Goal: Information Seeking & Learning: Learn about a topic

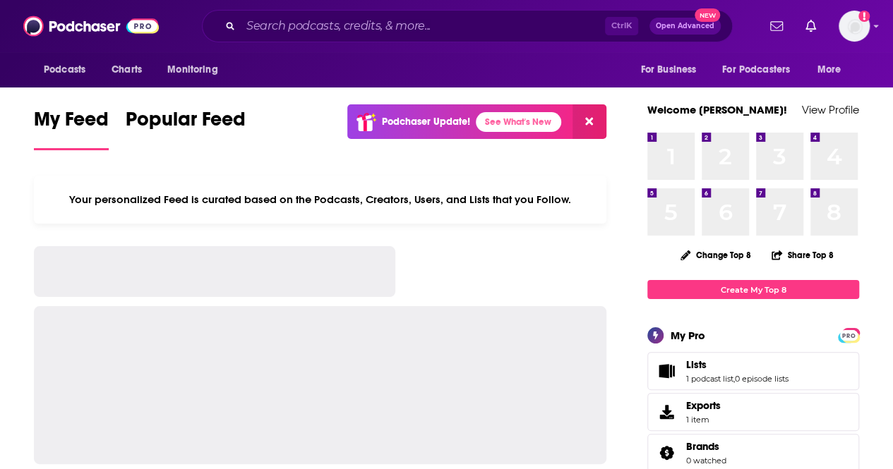
click at [279, 28] on input "Search podcasts, credits, & more..." at bounding box center [423, 26] width 364 height 23
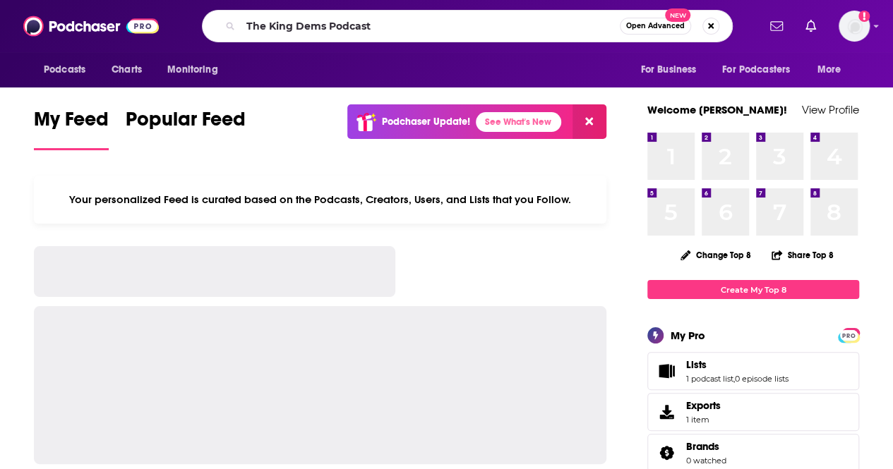
type input "The King Dems Podcast"
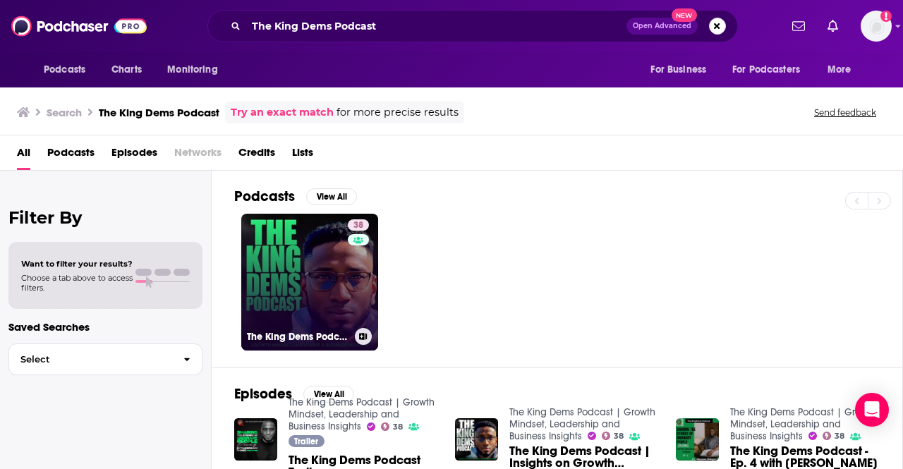
click at [294, 258] on link "38 The King Dems Podcast | Growth Mindset, Leadership and Business Insights" at bounding box center [309, 282] width 137 height 137
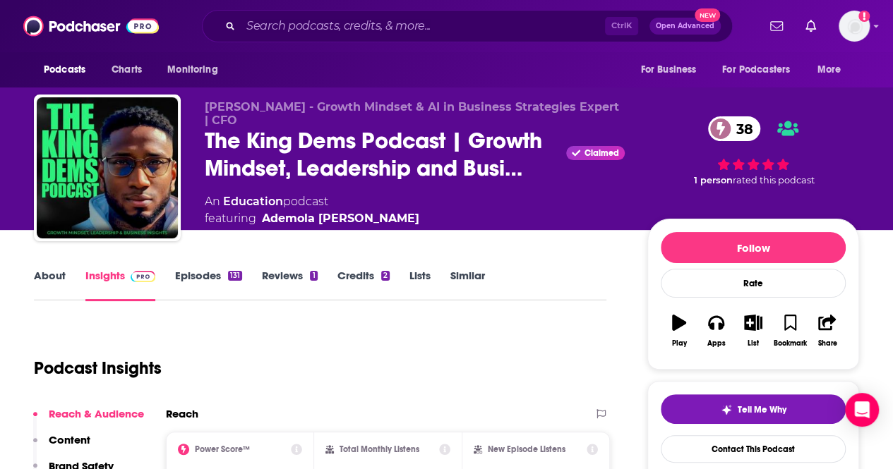
click at [62, 272] on link "About" at bounding box center [50, 285] width 32 height 32
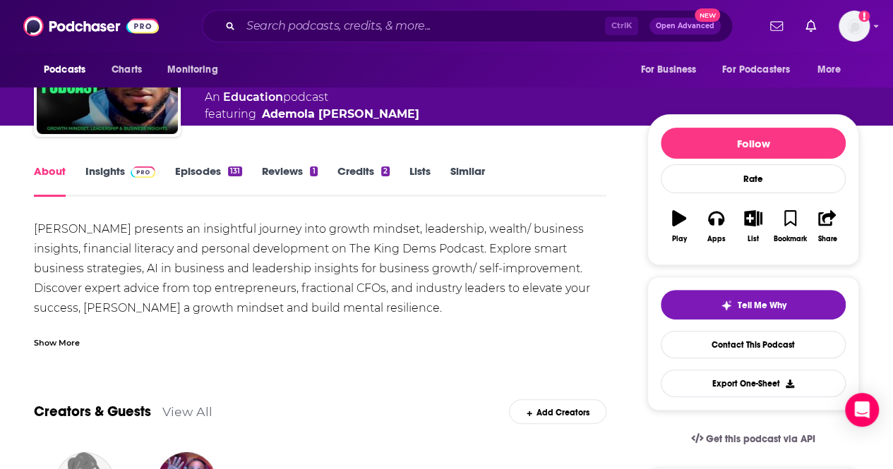
scroll to position [104, 0]
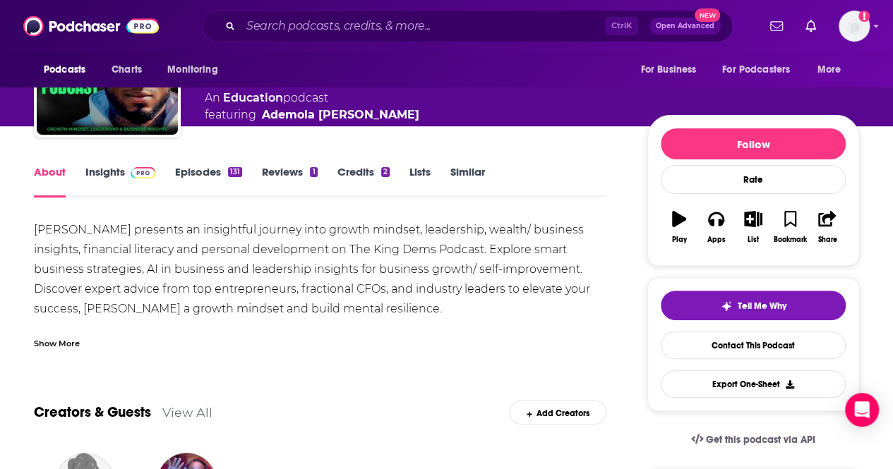
click at [110, 174] on link "Insights" at bounding box center [120, 181] width 70 height 32
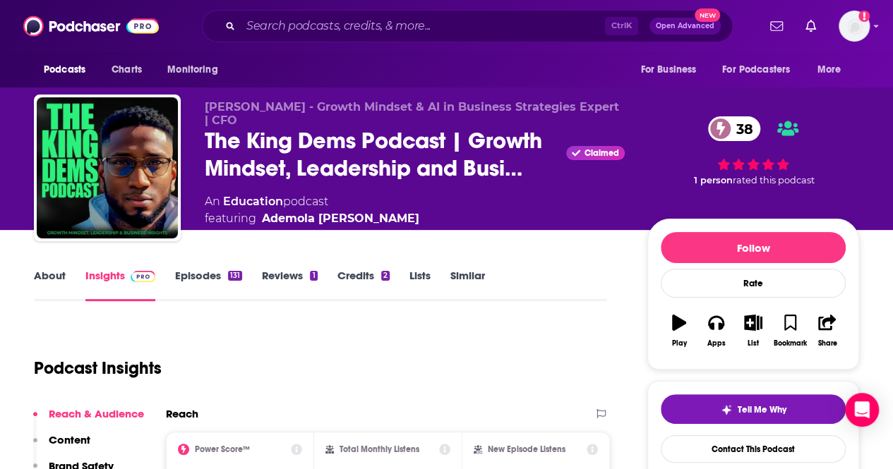
click at [59, 287] on link "About" at bounding box center [50, 285] width 32 height 32
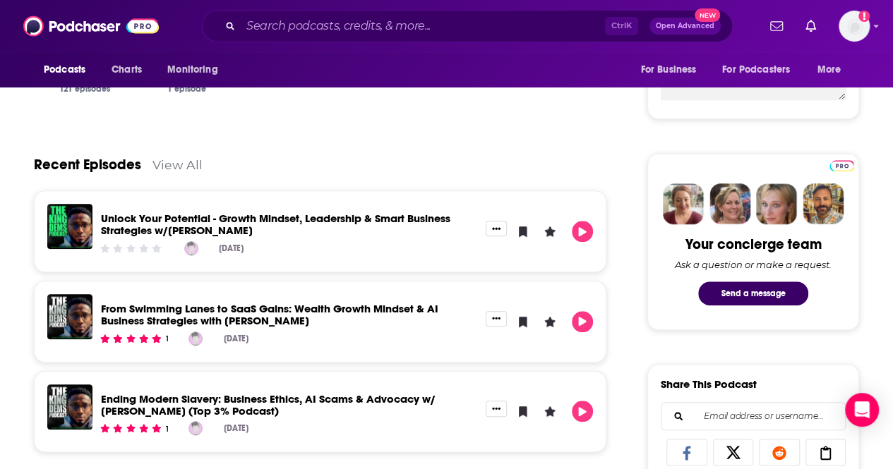
scroll to position [572, 0]
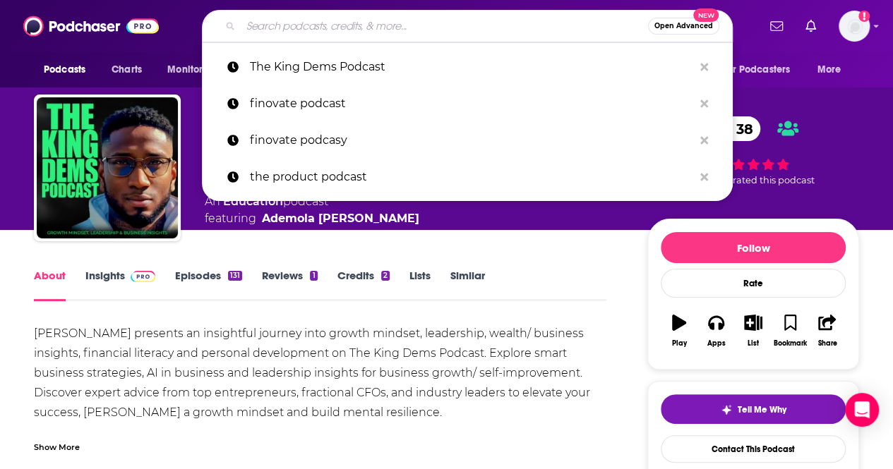
click at [327, 32] on input "Search podcasts, credits, & more..." at bounding box center [444, 26] width 407 height 23
paste input "The Software Leaders Uncensored Podcast"
type input "The Software Leaders Uncensored Podcast"
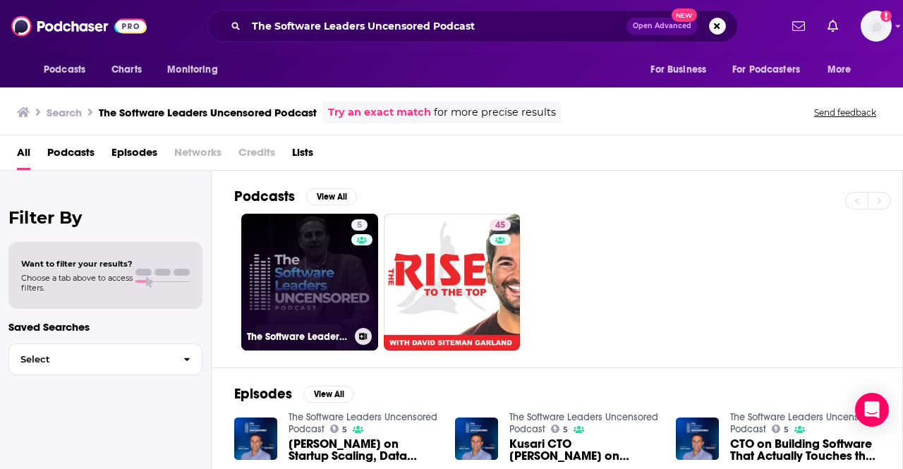
click at [305, 283] on link "5 The Software Leaders Uncensored Podcast" at bounding box center [309, 282] width 137 height 137
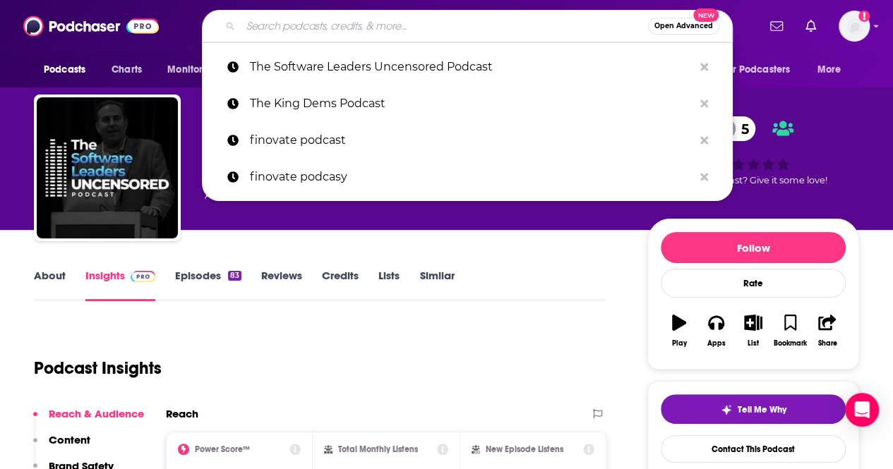
click at [385, 18] on input "Search podcasts, credits, & more..." at bounding box center [444, 26] width 407 height 23
paste input "The King Dems Podcast"
type input "The King Dems Podcast"
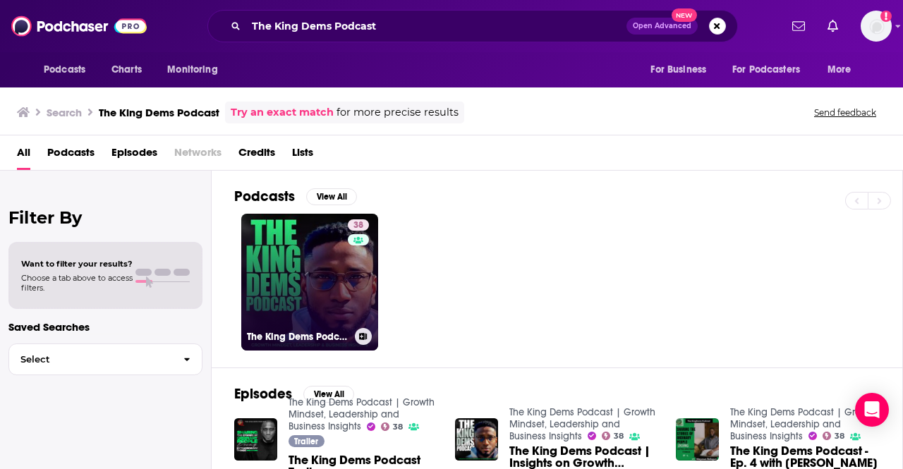
click at [305, 290] on link "38 The King Dems Podcast | Growth Mindset, Leadership and Business Insights" at bounding box center [309, 282] width 137 height 137
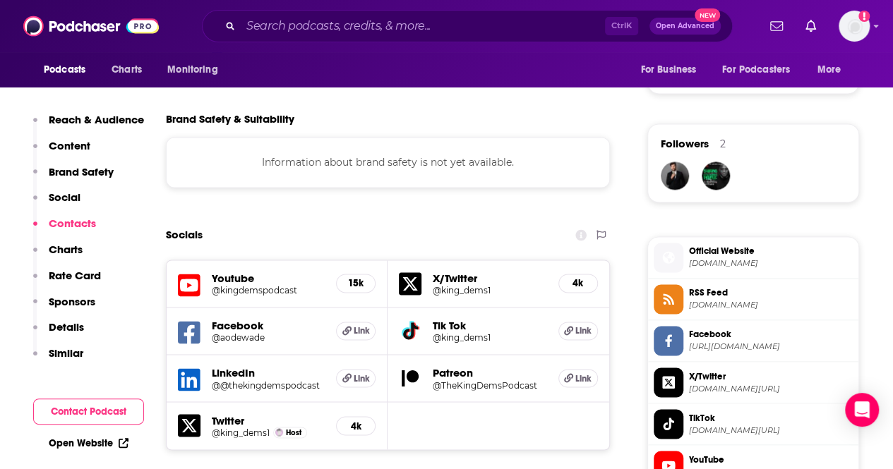
scroll to position [959, 0]
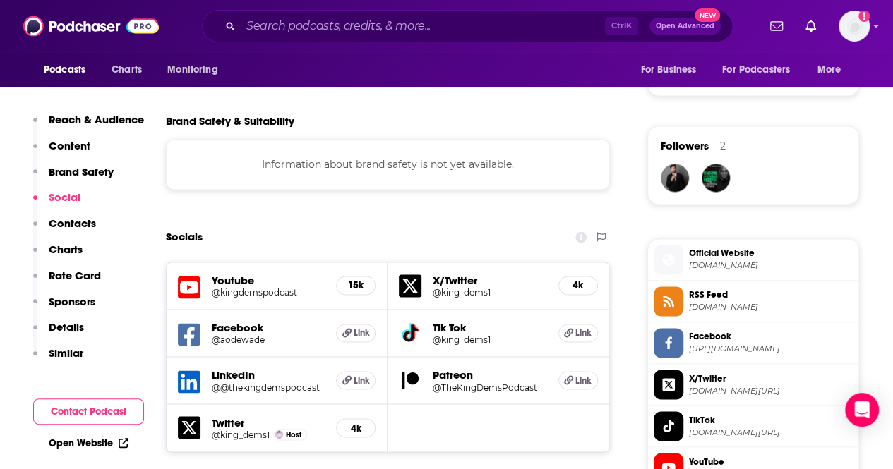
click at [289, 289] on h5 "@kingdemspodcast" at bounding box center [268, 292] width 113 height 11
